Goal: Use online tool/utility: Utilize a website feature to perform a specific function

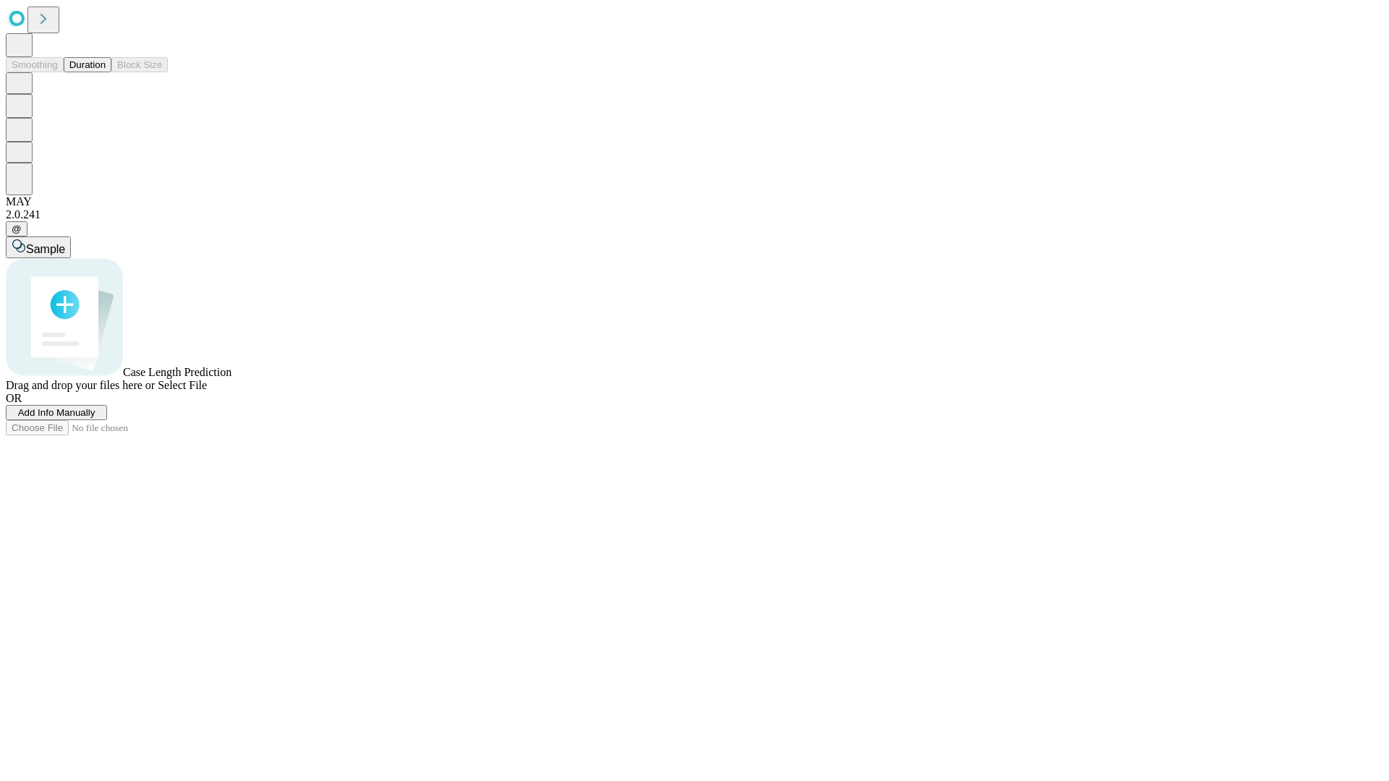
click at [106, 72] on button "Duration" at bounding box center [88, 64] width 48 height 15
click at [95, 418] on span "Add Info Manually" at bounding box center [56, 412] width 77 height 11
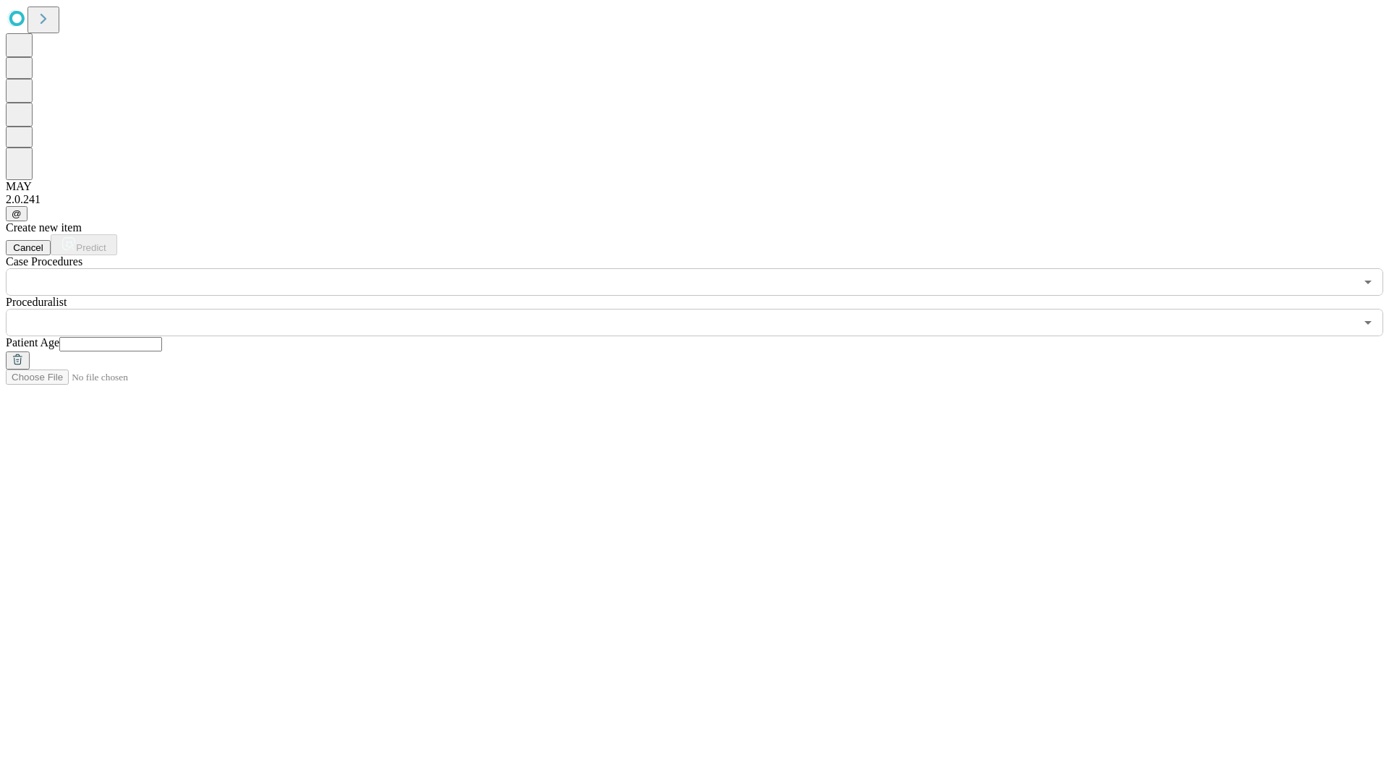
click at [162, 337] on input "text" at bounding box center [110, 344] width 103 height 14
type input "**"
click at [705, 309] on input "text" at bounding box center [680, 322] width 1349 height 27
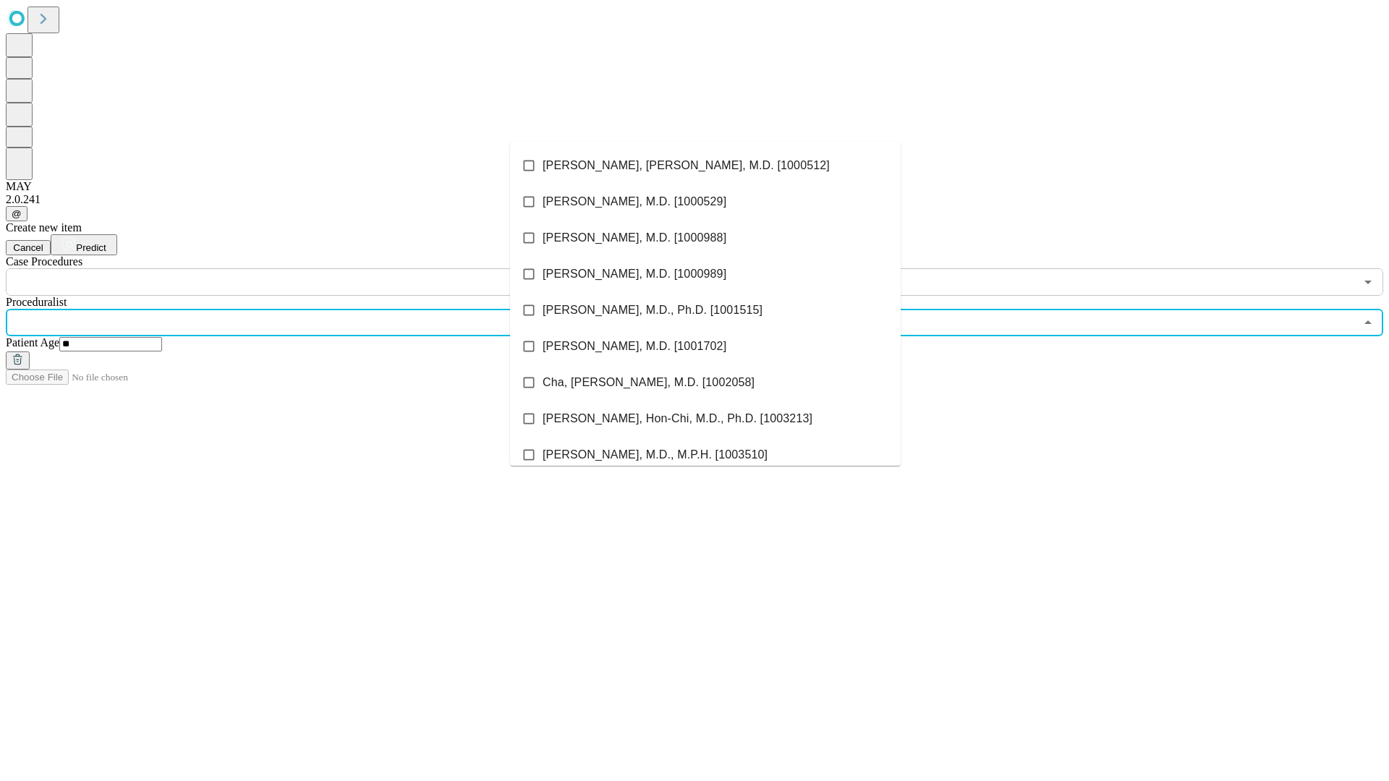
click at [705, 166] on li "[PERSON_NAME], [PERSON_NAME], M.D. [1000512]" at bounding box center [705, 166] width 391 height 36
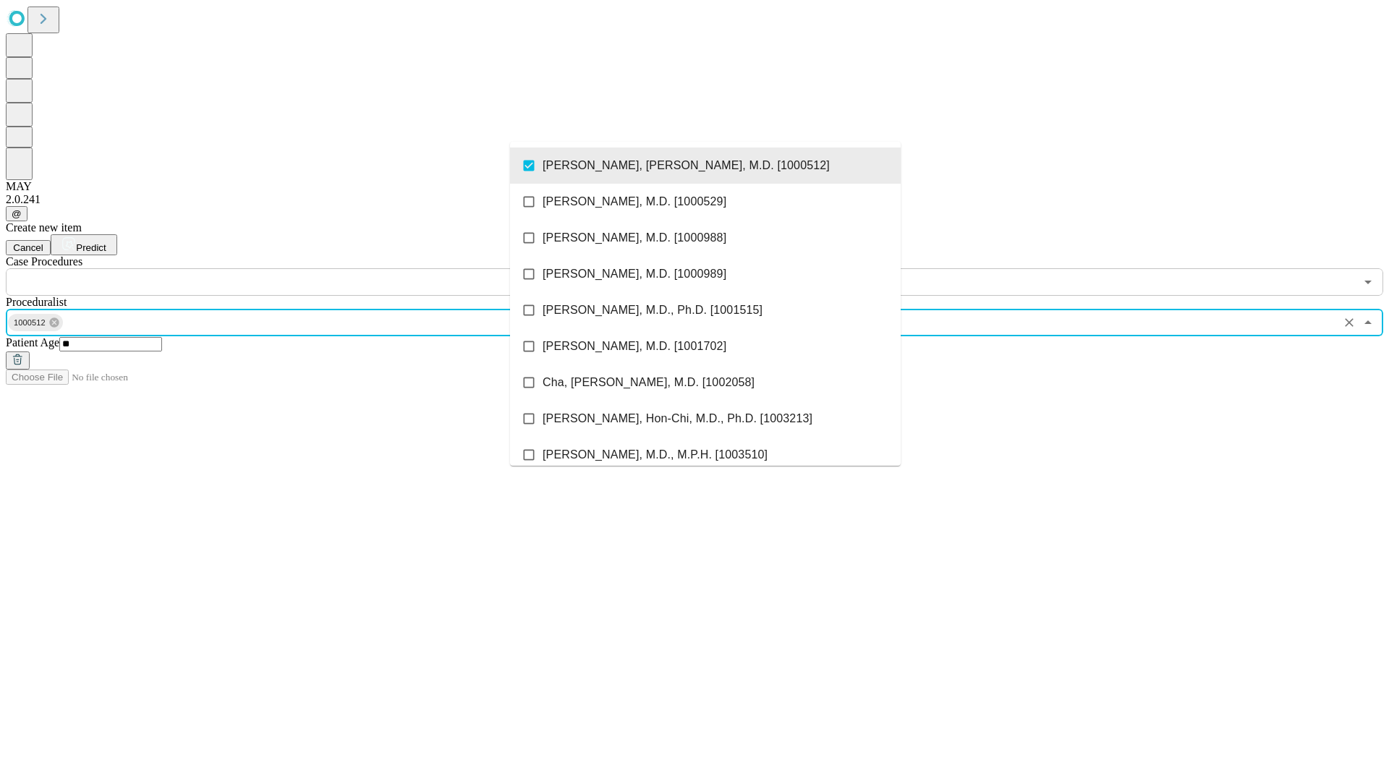
click at [304, 268] on input "text" at bounding box center [680, 281] width 1349 height 27
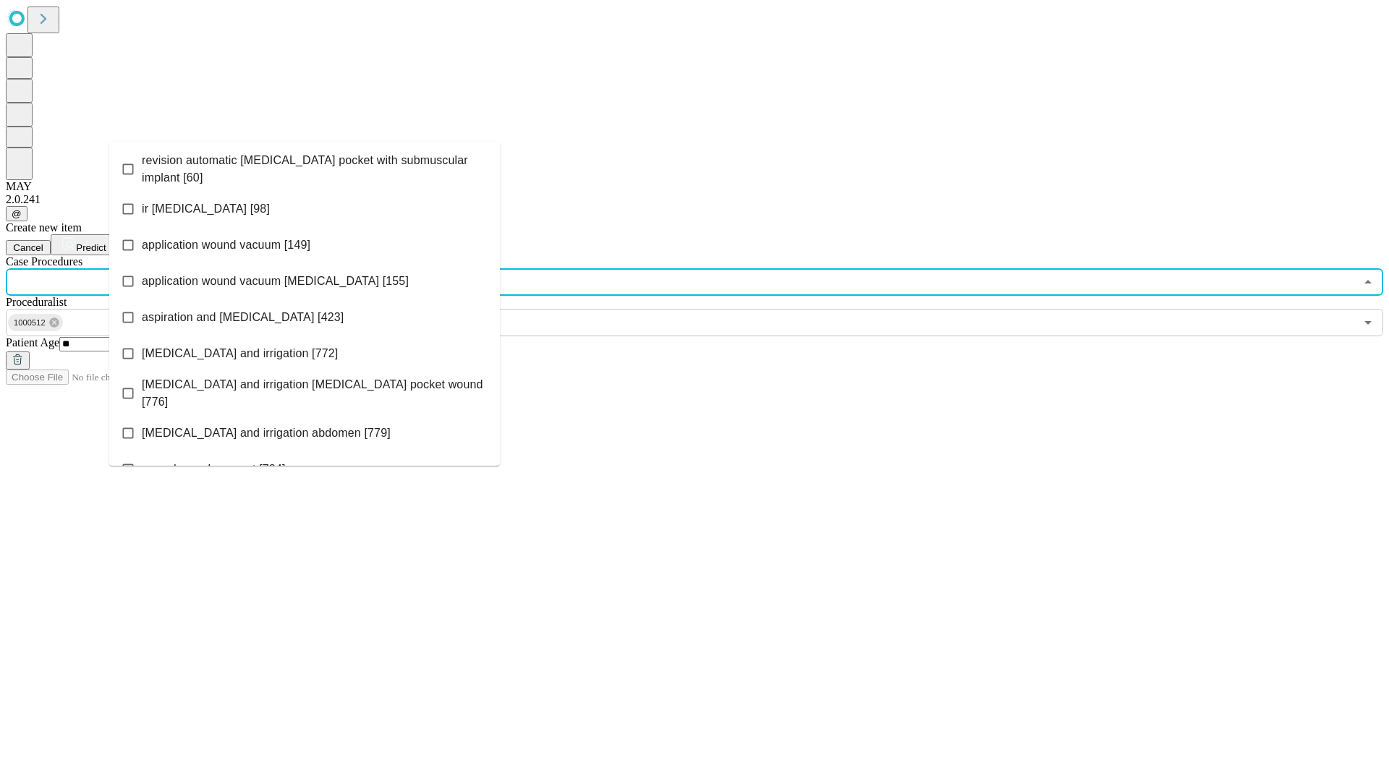
click at [305, 166] on span "revision automatic [MEDICAL_DATA] pocket with submuscular implant [60]" at bounding box center [315, 169] width 346 height 35
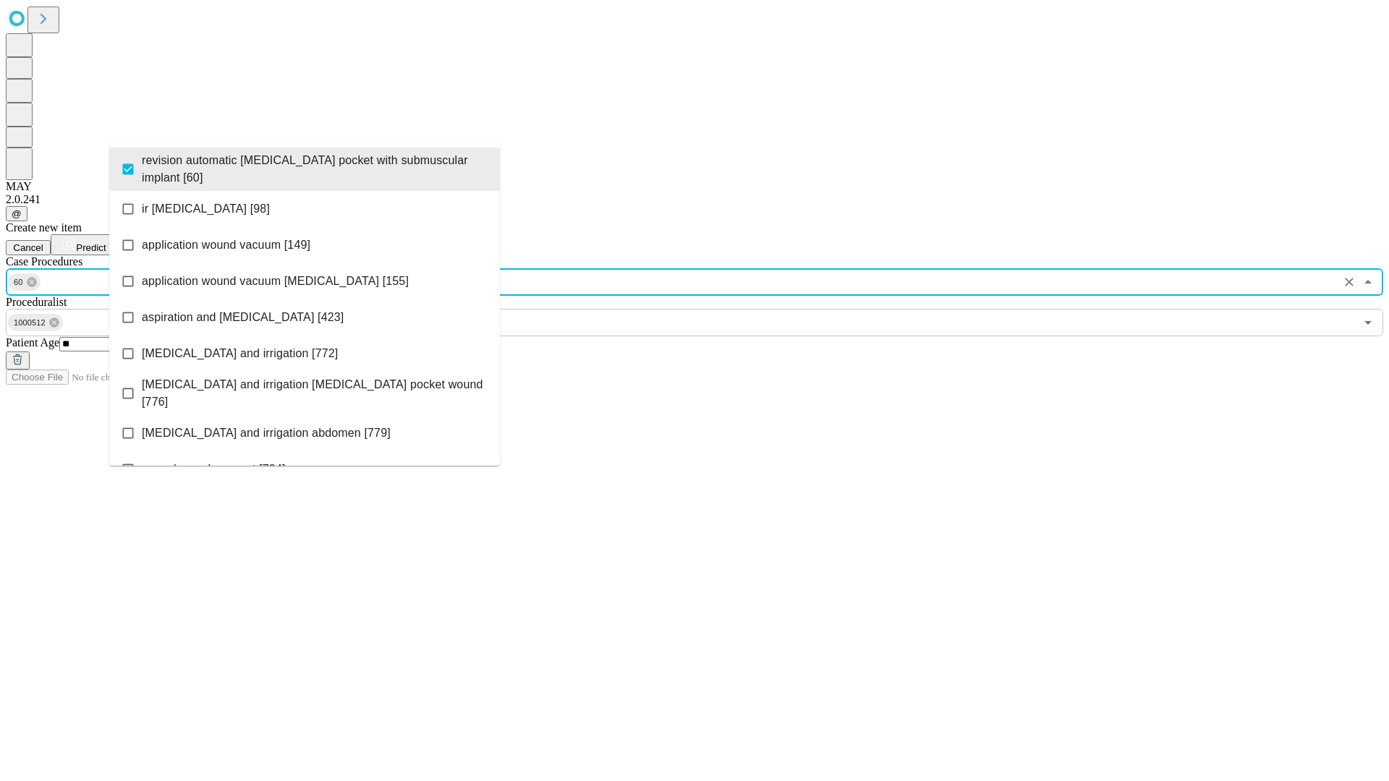
click at [106, 242] on span "Predict" at bounding box center [91, 247] width 30 height 11
